Goal: Task Accomplishment & Management: Use online tool/utility

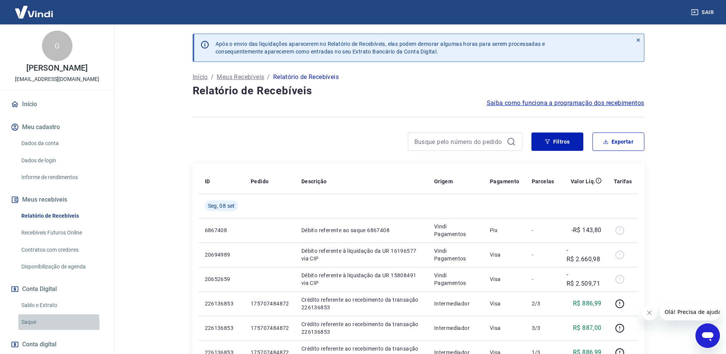
click at [20, 330] on link "Saque" at bounding box center [61, 322] width 87 height 16
